Goal: Information Seeking & Learning: Learn about a topic

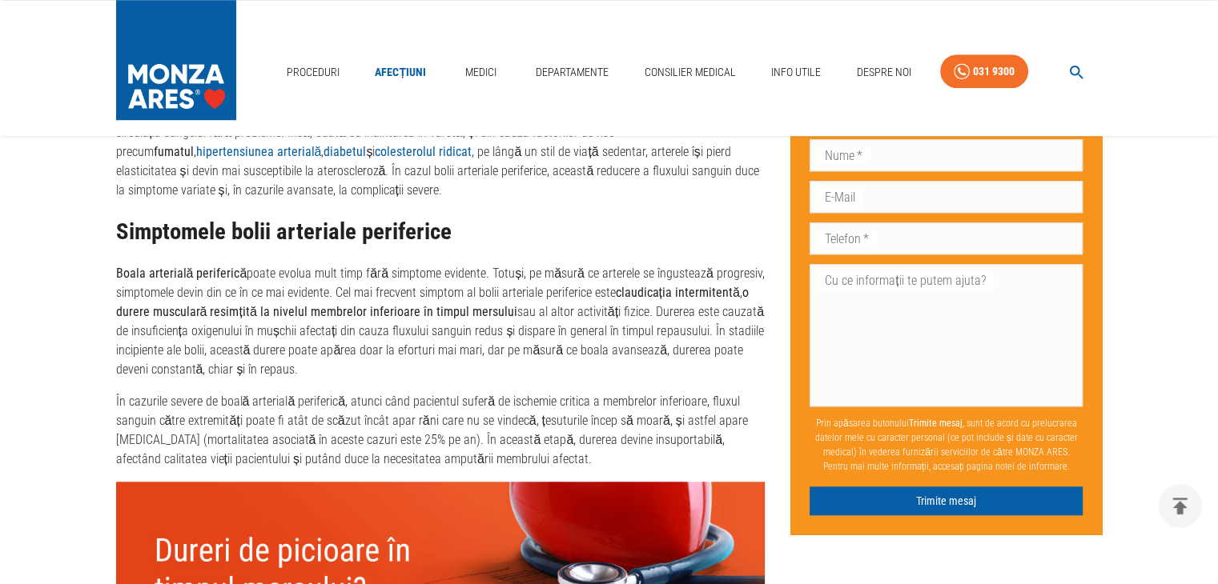
scroll to position [1281, 0]
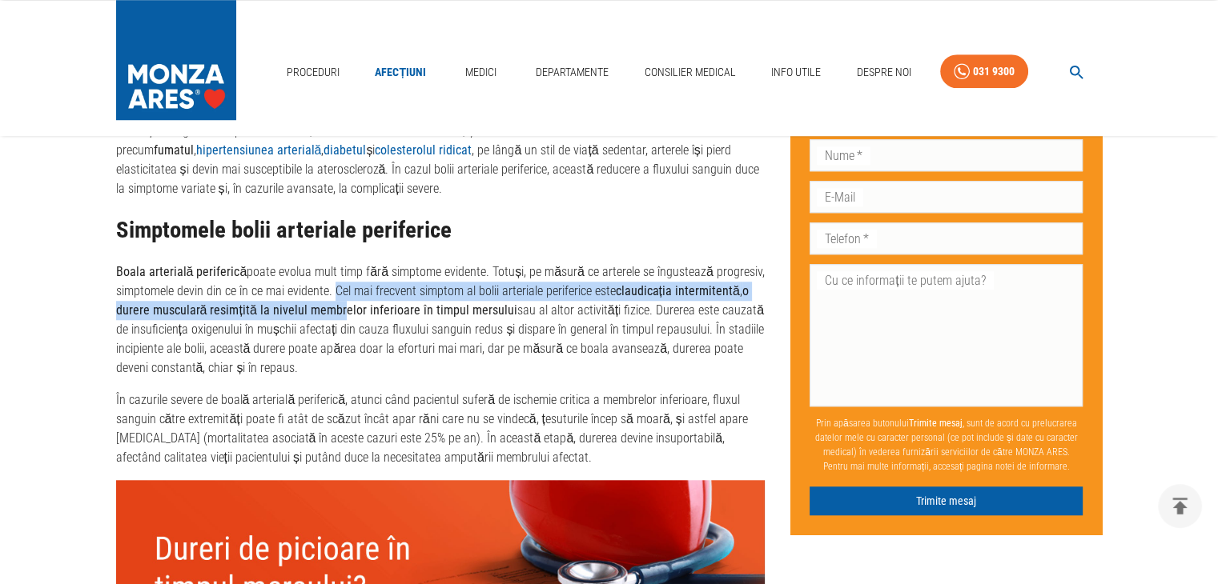
drag, startPoint x: 337, startPoint y: 297, endPoint x: 339, endPoint y: 309, distance: 12.1
click at [339, 309] on p "Boala arterială periferică poate evolua mult timp fără simptome evidente. Totuș…" at bounding box center [440, 320] width 649 height 115
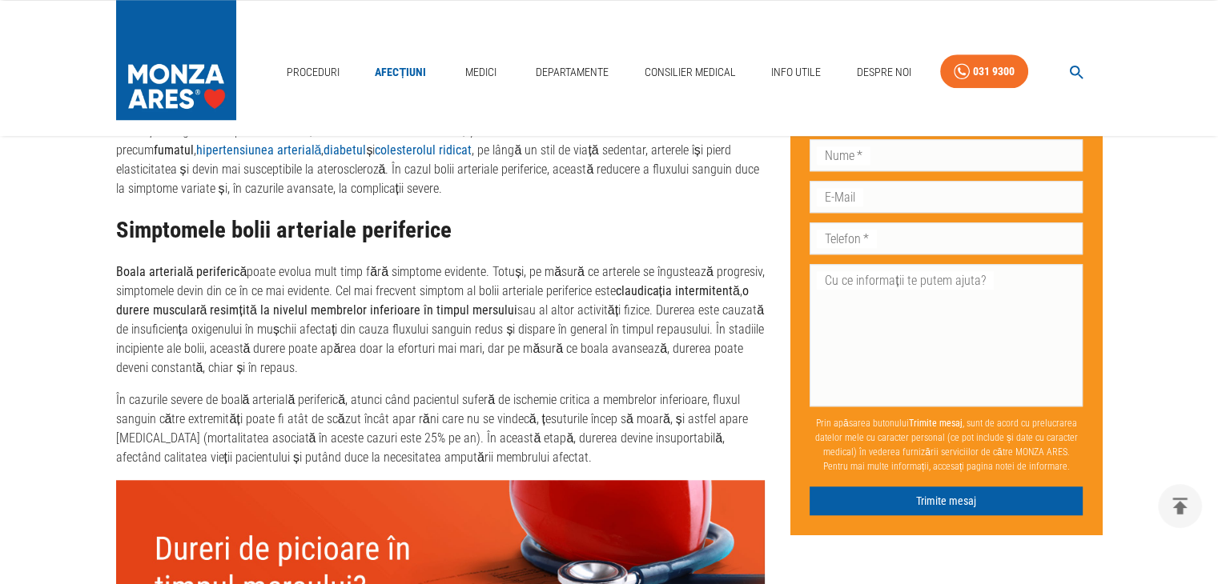
click at [345, 331] on p "Boala arterială periferică poate evolua mult timp fără simptome evidente. Totuș…" at bounding box center [440, 320] width 649 height 115
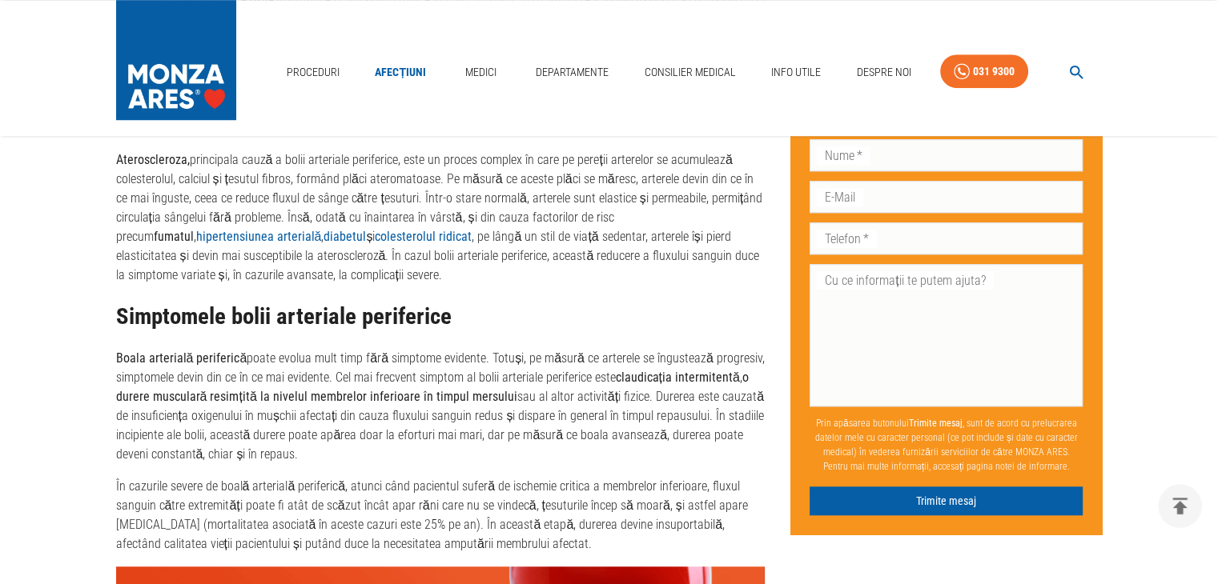
scroll to position [1201, 0]
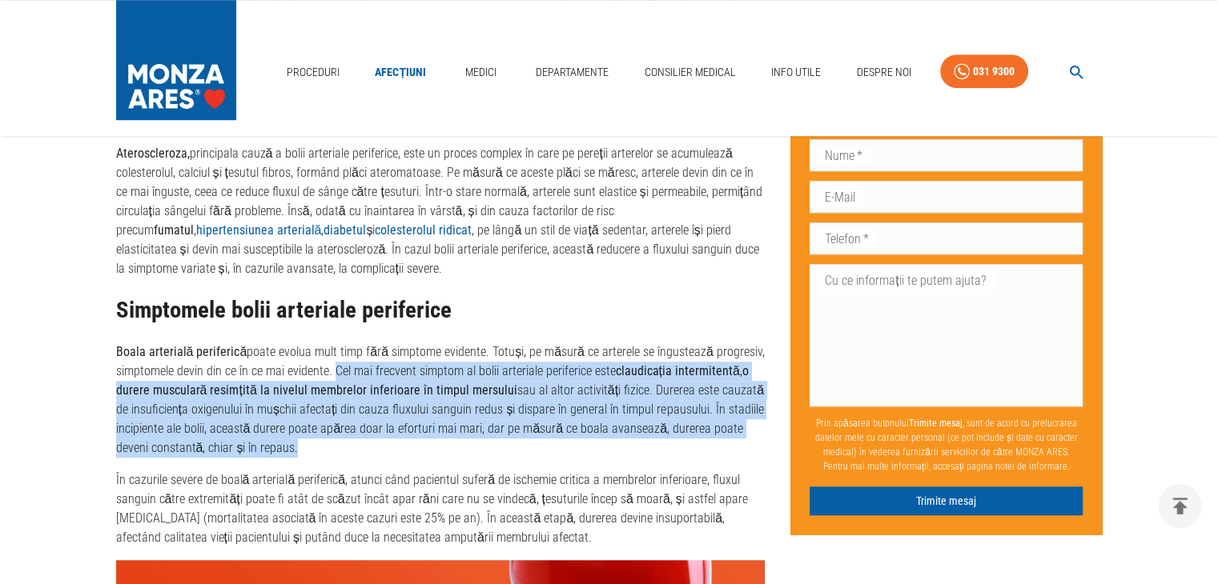
drag, startPoint x: 337, startPoint y: 372, endPoint x: 445, endPoint y: 442, distance: 128.6
click at [445, 442] on p "Boala arterială periferică poate evolua mult timp fără simptome evidente. Totuș…" at bounding box center [440, 400] width 649 height 115
copy p "Cel mai frecvent simptom al bolii arteriale periferice este claudicația intermi…"
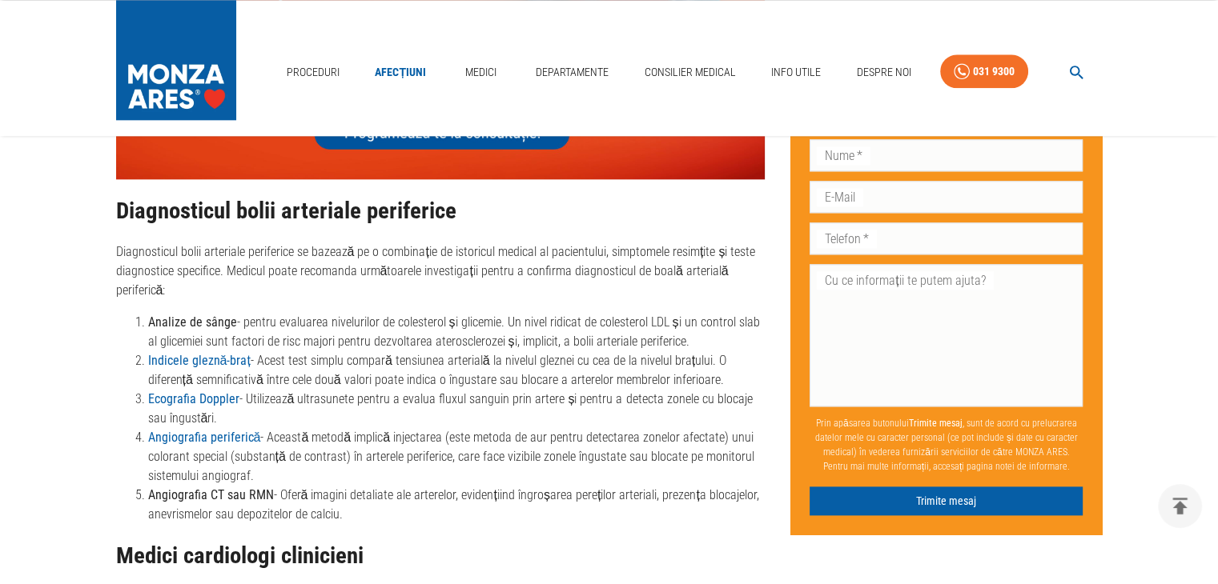
scroll to position [1921, 0]
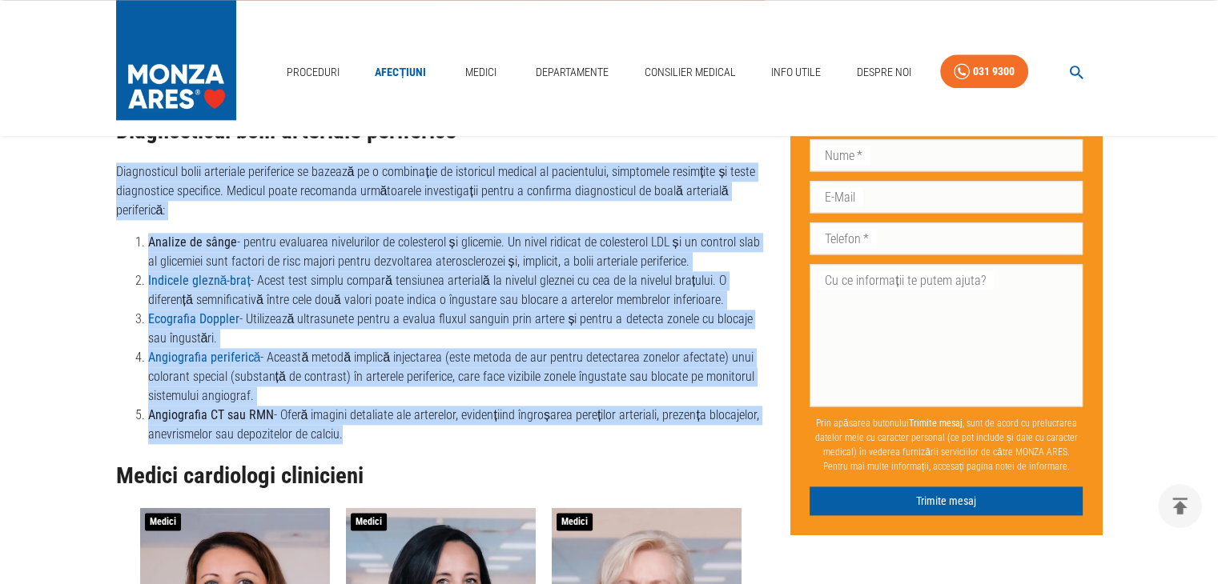
drag, startPoint x: 112, startPoint y: 172, endPoint x: 355, endPoint y: 436, distance: 359.2
click at [355, 436] on div "Boala arterială periferică - Cauze, simptome și tratament Publicat: [DATE] Ulti…" at bounding box center [427, 514] width 675 height 4527
copy div "Loremipsumdo sitam consectet adipiscing el seddoei te i utlaboreet do magnaaliq…"
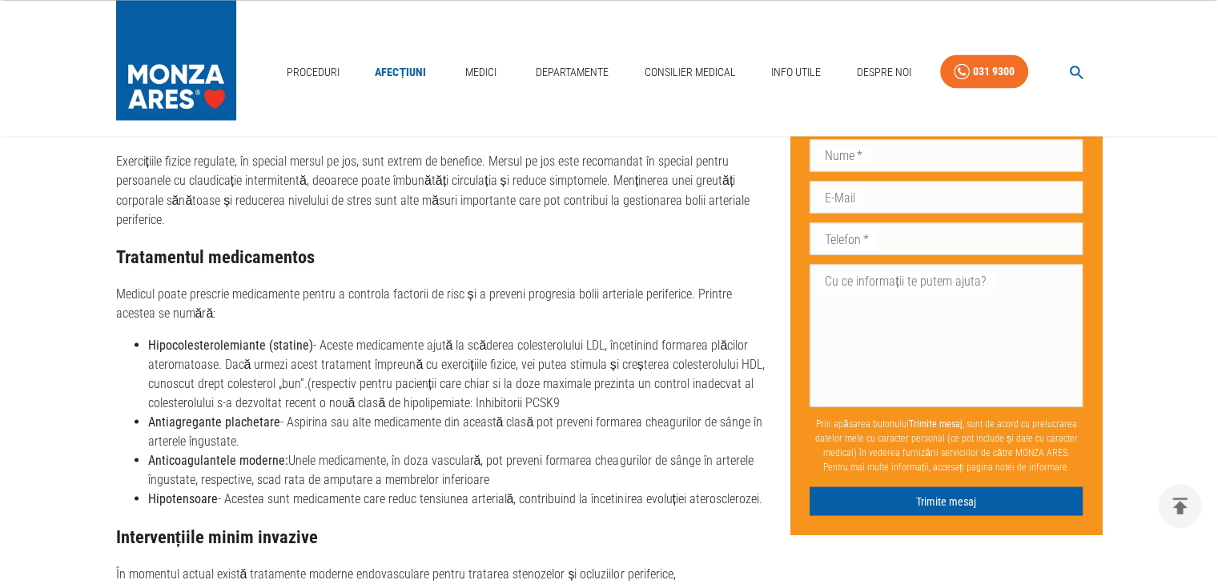
scroll to position [2882, 0]
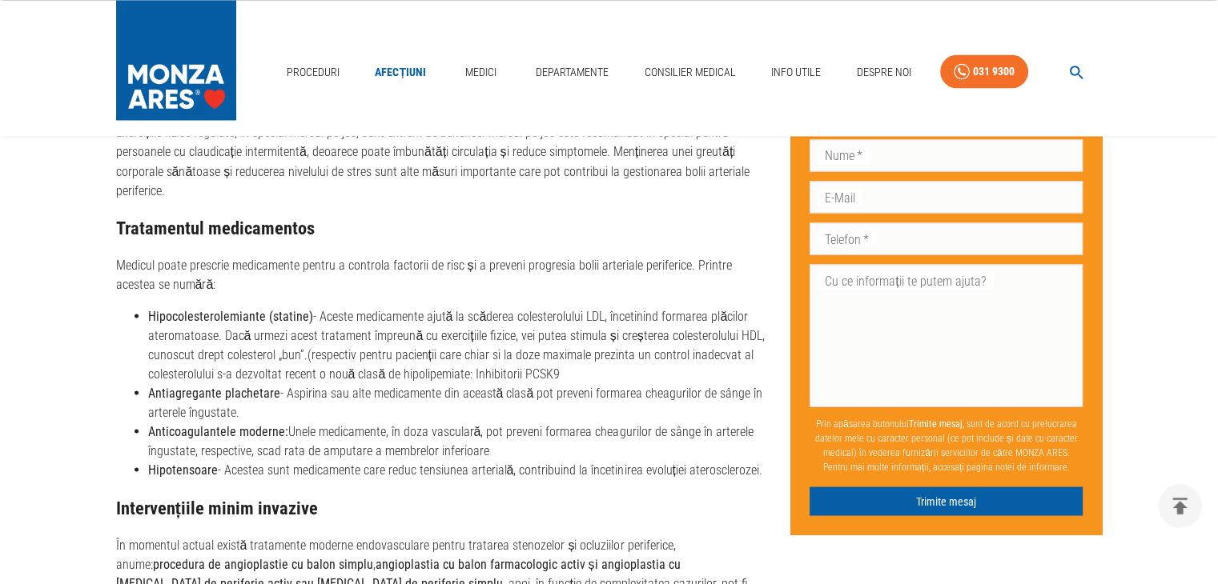
drag, startPoint x: 147, startPoint y: 298, endPoint x: 762, endPoint y: 444, distance: 632.0
click at [762, 444] on ul "Hipocolesterolemiante (statine) - Aceste medicamente ajută la scăderea colester…" at bounding box center [440, 393] width 649 height 173
copy ul "Hipocolesterolemiante (statine) - Aceste medicamente ajută la scăderea colester…"
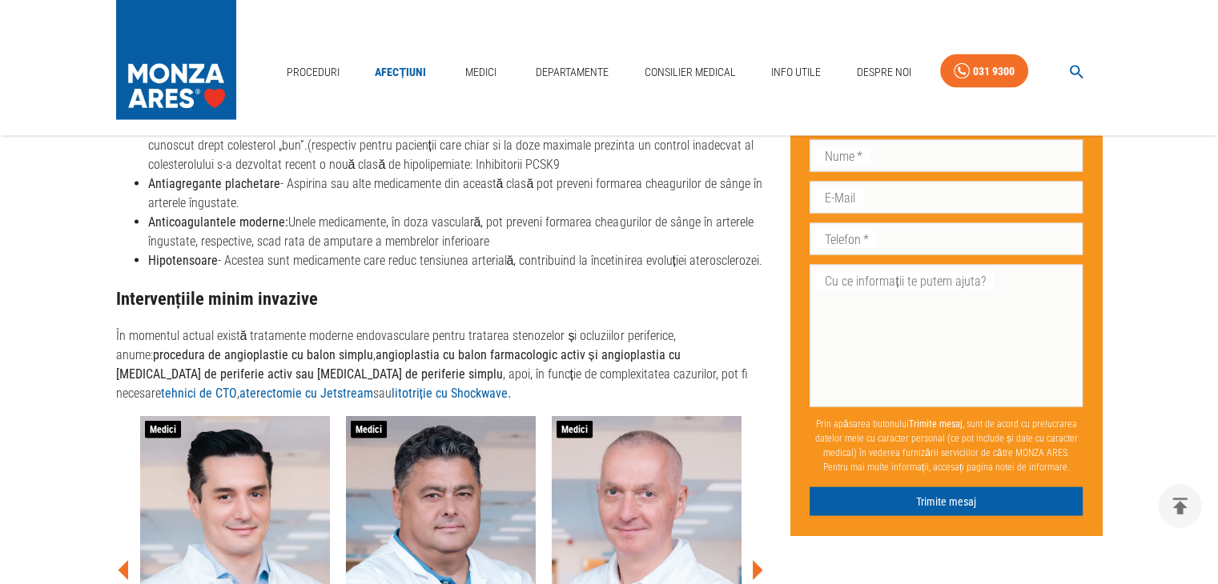
scroll to position [3122, 0]
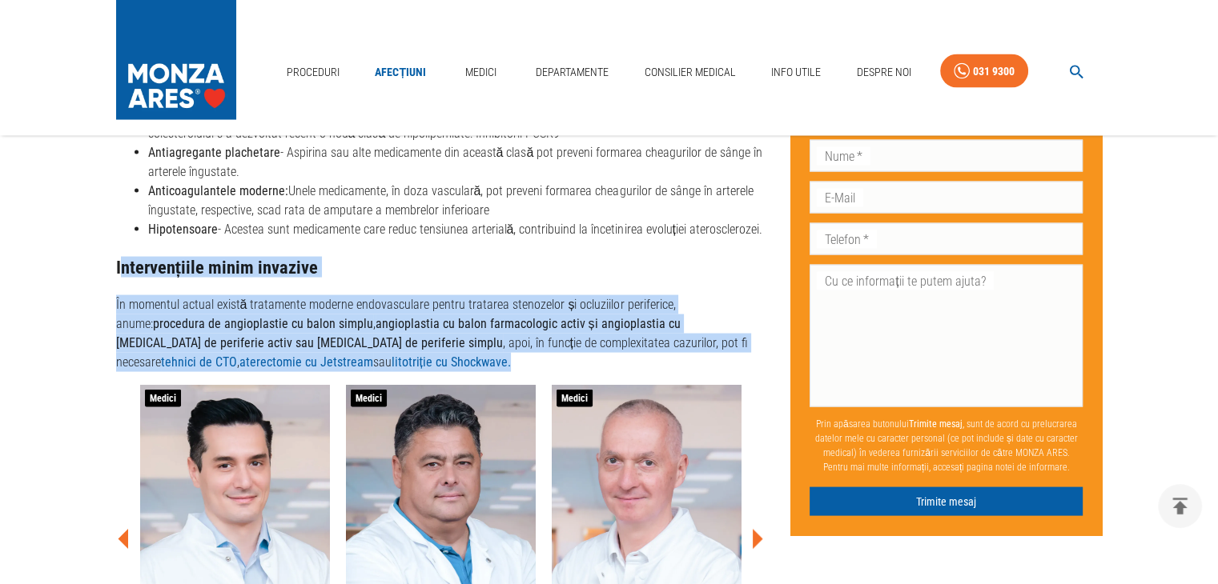
drag, startPoint x: 118, startPoint y: 243, endPoint x: 202, endPoint y: 344, distance: 130.8
click at [202, 344] on div "Tratamentul bolii arteriale periferice Tratamentul bolii arteriale periferice v…" at bounding box center [440, 4] width 649 height 736
click at [199, 344] on p "În momentul actual există tratamente moderne endovasculare pentru tratarea sten…" at bounding box center [440, 333] width 649 height 77
drag, startPoint x: 113, startPoint y: 243, endPoint x: 198, endPoint y: 343, distance: 130.6
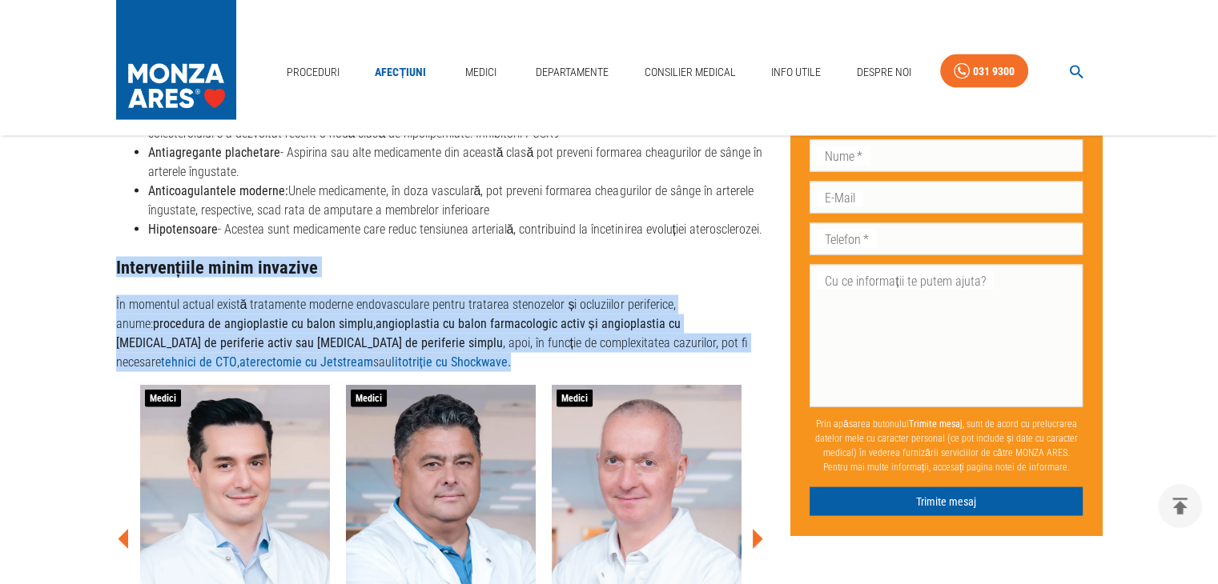
copy div "Intervențiile minim invazive În momentul actual există tratamente moderne endov…"
click at [456, 344] on p "În momentul actual există tratamente moderne endovasculare pentru tratarea sten…" at bounding box center [440, 333] width 649 height 77
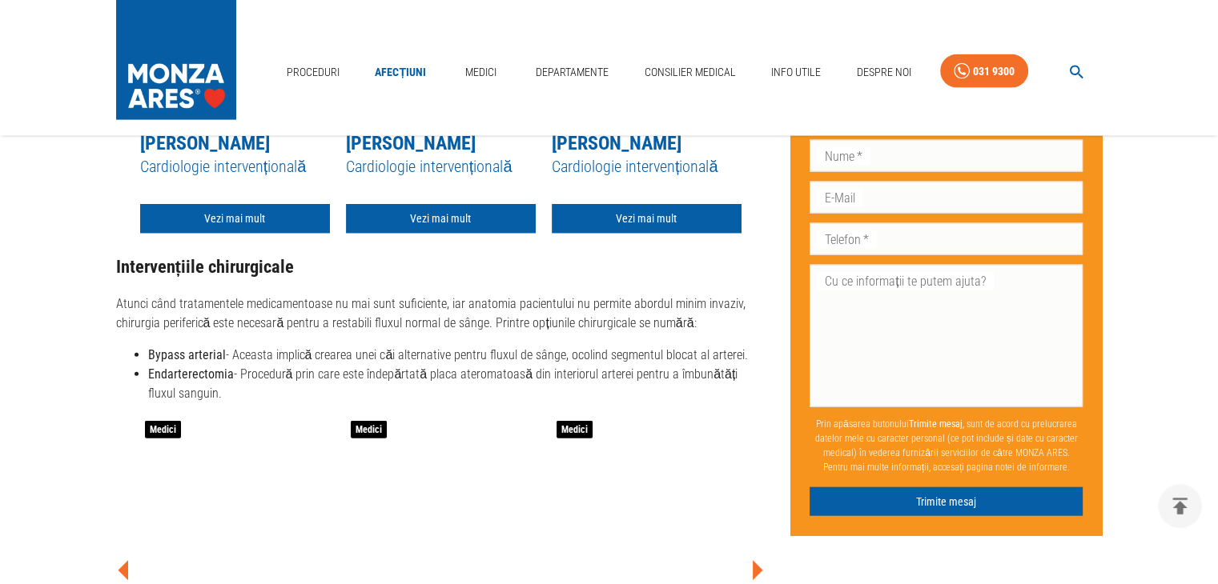
scroll to position [3602, 0]
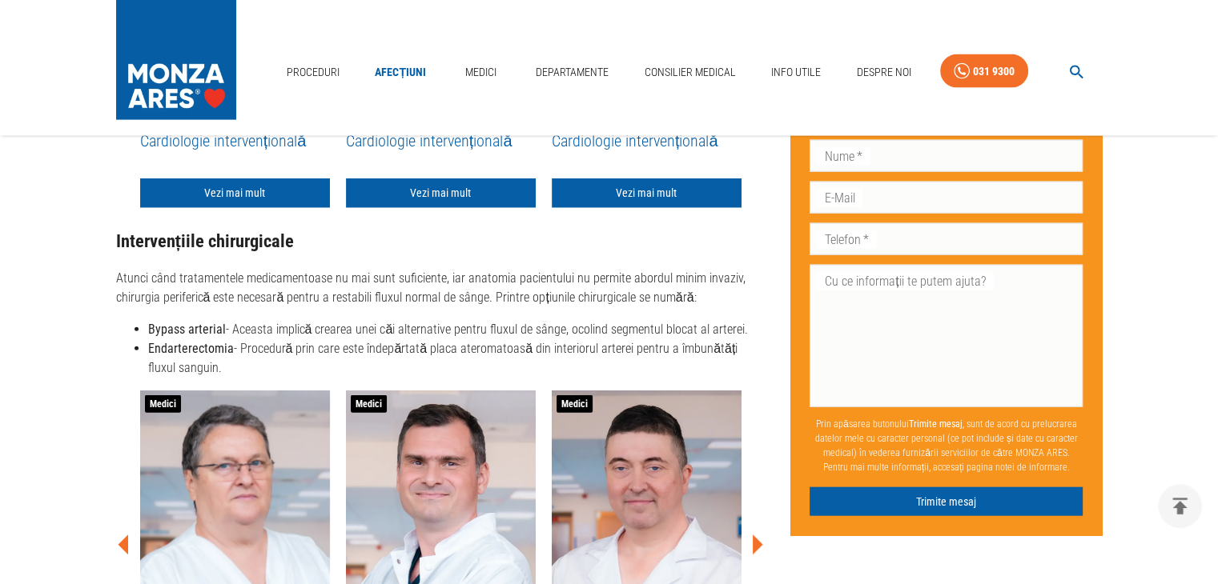
drag, startPoint x: 118, startPoint y: 215, endPoint x: 178, endPoint y: 337, distance: 135.7
click at [210, 350] on div "Intervențiile chirurgicale Atunci când tratamentele medicamentoase nu mai sunt …" at bounding box center [440, 304] width 649 height 146
copy div "Intervențiile chirurgicale Atunci când tratamentele medicamentoase nu mai sunt …"
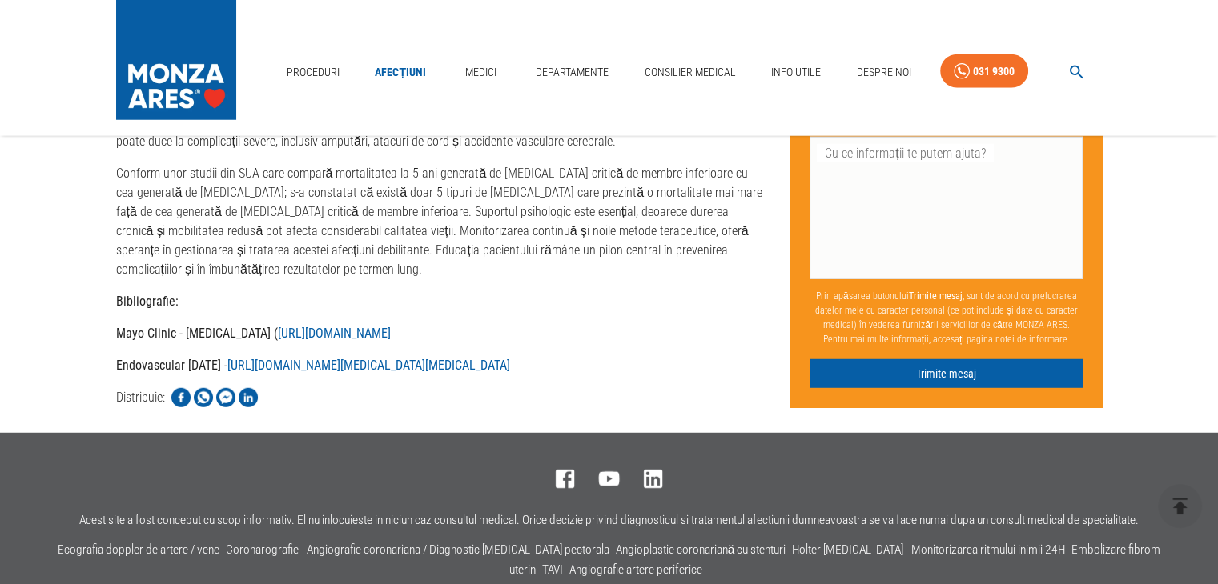
scroll to position [4323, 0]
